Goal: Transaction & Acquisition: Purchase product/service

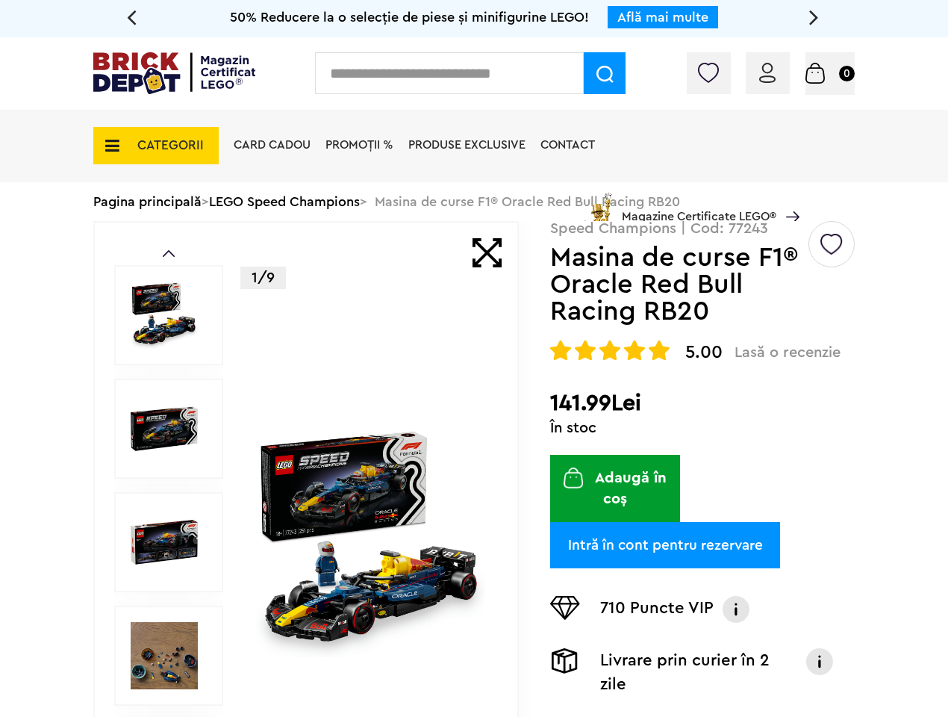
click at [474, 358] on div "1/9" at bounding box center [370, 542] width 229 height 640
click at [605, 73] on img at bounding box center [604, 74] width 17 height 17
click at [768, 72] on img at bounding box center [767, 73] width 16 height 20
click at [830, 74] on span "Coș 0" at bounding box center [829, 72] width 49 height 15
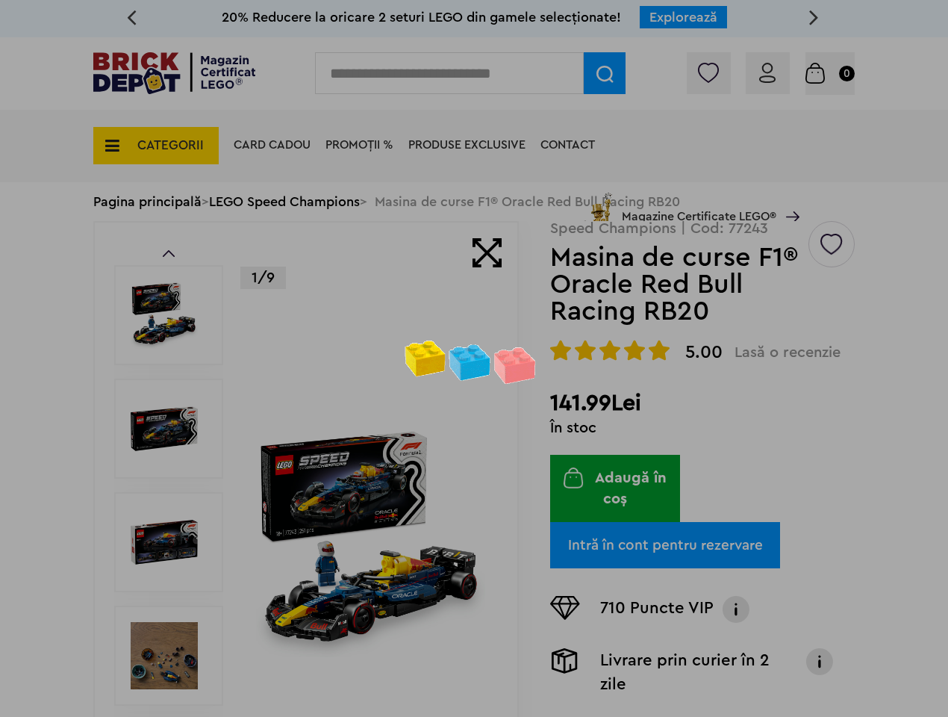
click at [156, 137] on div at bounding box center [474, 358] width 948 height 717
click at [839, 245] on div at bounding box center [474, 358] width 948 height 717
click at [708, 353] on div at bounding box center [474, 358] width 948 height 717
click at [738, 589] on div at bounding box center [474, 358] width 948 height 717
click at [825, 641] on div at bounding box center [474, 358] width 948 height 717
